Goal: Task Accomplishment & Management: Use online tool/utility

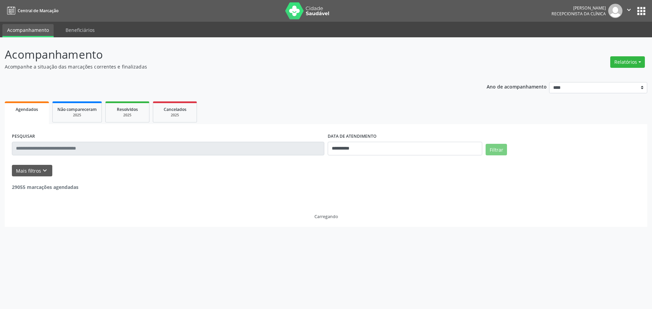
click at [622, 59] on button "Relatórios" at bounding box center [627, 62] width 35 height 12
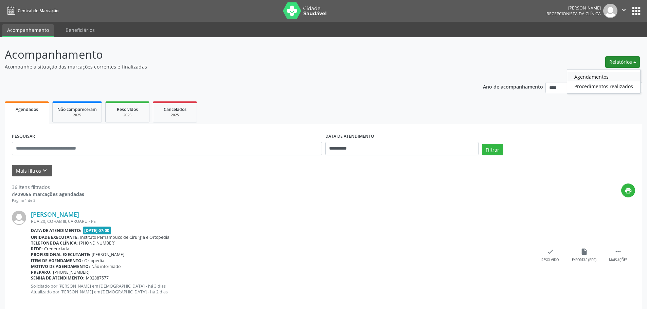
click at [604, 75] on link "Agendamentos" at bounding box center [603, 77] width 73 height 10
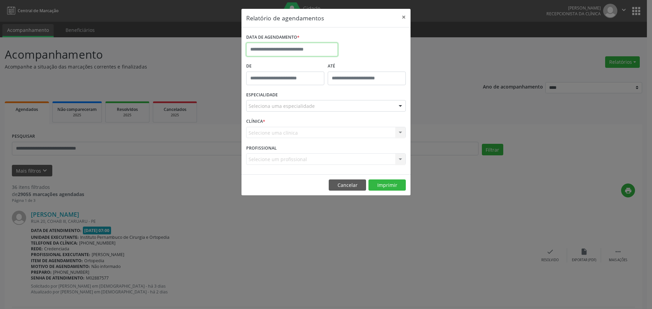
click at [316, 49] on input "text" at bounding box center [292, 50] width 92 height 14
click at [328, 142] on span "29" at bounding box center [328, 139] width 13 height 13
type input "**********"
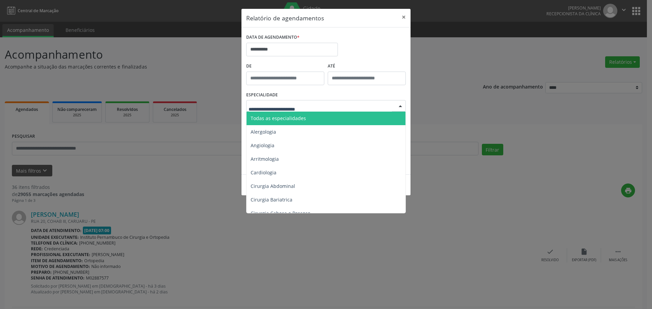
click at [316, 107] on div at bounding box center [326, 106] width 160 height 12
click at [321, 119] on span "Todas as especialidades" at bounding box center [327, 119] width 160 height 14
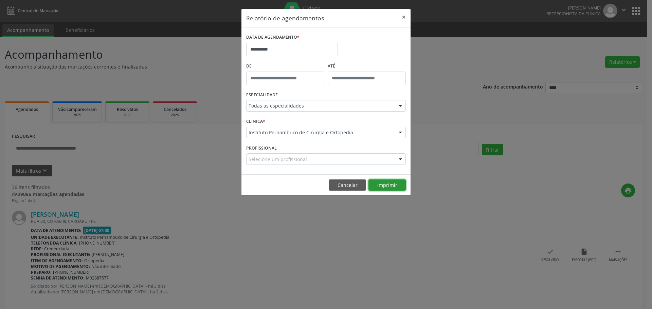
click at [393, 182] on button "Imprimir" at bounding box center [387, 186] width 37 height 12
click at [308, 40] on div "DATA DE AGENDAMENTO *" at bounding box center [292, 37] width 92 height 11
click at [310, 49] on input "**********" at bounding box center [292, 50] width 92 height 14
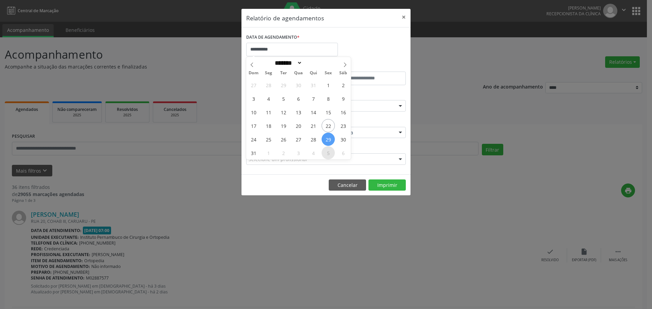
click at [331, 153] on span "5" at bounding box center [328, 152] width 13 height 13
type input "**********"
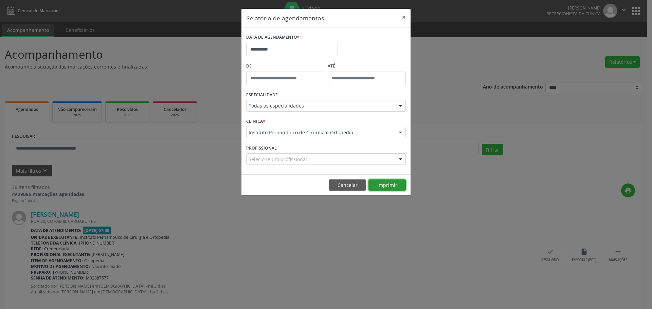
click at [387, 184] on button "Imprimir" at bounding box center [387, 186] width 37 height 12
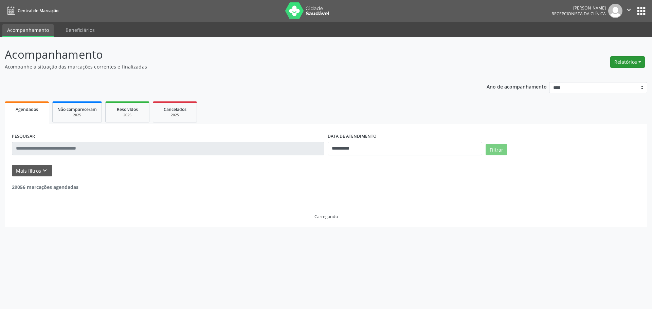
click at [635, 61] on button "Relatórios" at bounding box center [627, 62] width 35 height 12
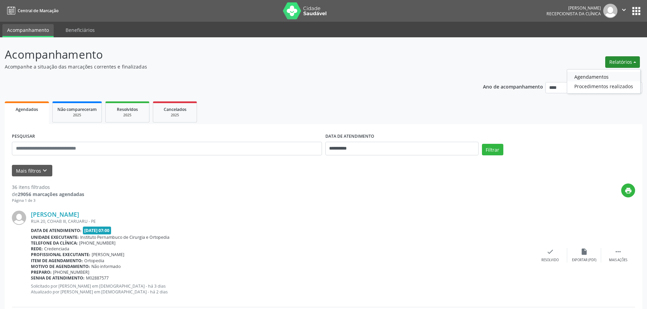
click at [611, 76] on link "Agendamentos" at bounding box center [603, 77] width 73 height 10
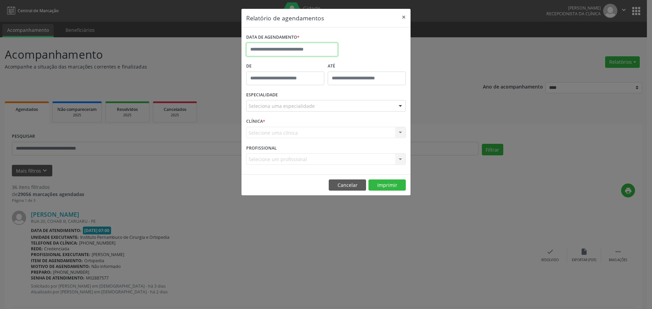
drag, startPoint x: 321, startPoint y: 50, endPoint x: 323, endPoint y: 53, distance: 3.7
click at [321, 50] on input "text" at bounding box center [292, 50] width 92 height 14
click at [328, 139] on span "29" at bounding box center [328, 139] width 13 height 13
type input "**********"
click at [316, 106] on div "Seleciona uma especialidade" at bounding box center [326, 106] width 160 height 12
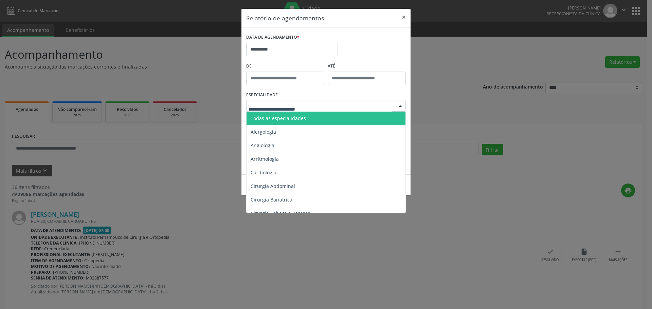
click at [316, 112] on span "Todas as especialidades" at bounding box center [327, 119] width 160 height 14
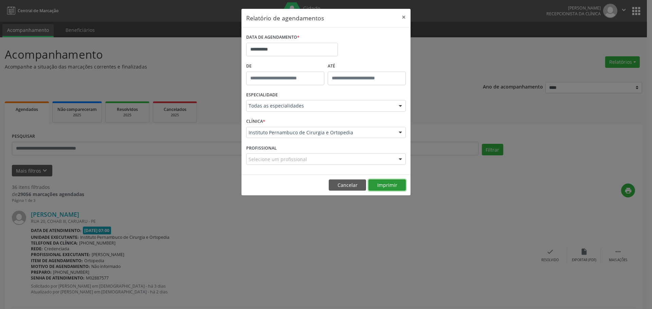
click at [385, 185] on button "Imprimir" at bounding box center [387, 186] width 37 height 12
